Goal: Information Seeking & Learning: Learn about a topic

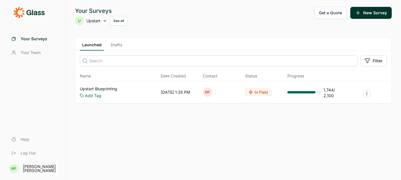
click at [116, 88] on link "Upstart Blueprinting" at bounding box center [99, 89] width 38 height 6
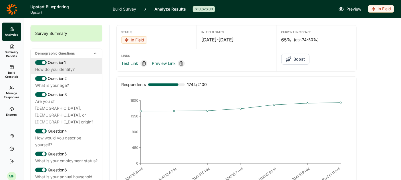
click at [60, 69] on div "How do you identify?" at bounding box center [66, 69] width 62 height 7
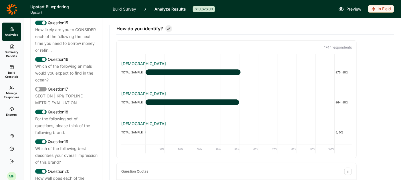
scroll to position [717, 0]
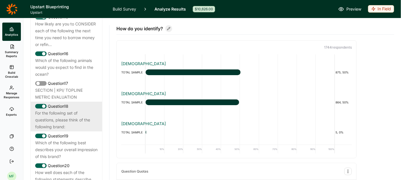
click at [58, 112] on div "For the following set of questions, please think of the following brand:" at bounding box center [66, 120] width 62 height 21
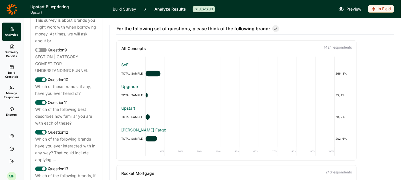
scroll to position [505, 0]
click at [74, 84] on div "Which of these brands, if any, have you ever heard of?" at bounding box center [66, 91] width 62 height 14
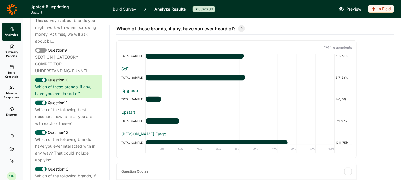
scroll to position [431, 0]
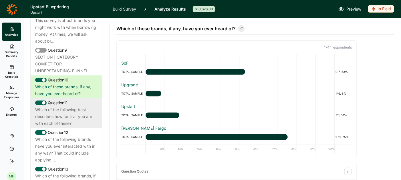
click at [75, 107] on div "Which of the following best describes how familiar you are with each of these?" at bounding box center [66, 117] width 62 height 21
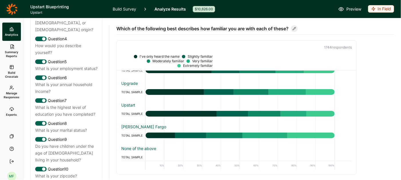
scroll to position [0, 0]
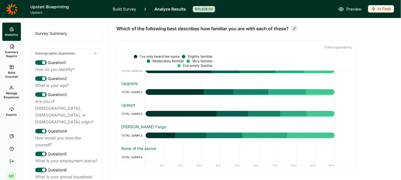
click at [14, 50] on link "Summary Reports" at bounding box center [11, 51] width 19 height 21
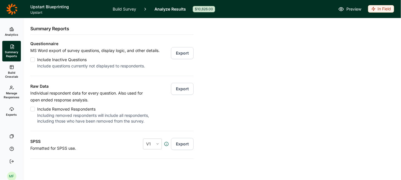
click at [13, 34] on span "Analytics" at bounding box center [11, 35] width 13 height 4
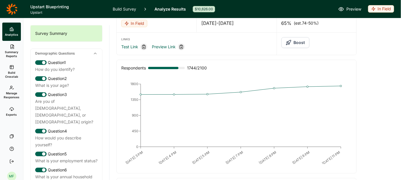
scroll to position [24, 0]
